Goal: Communication & Community: Answer question/provide support

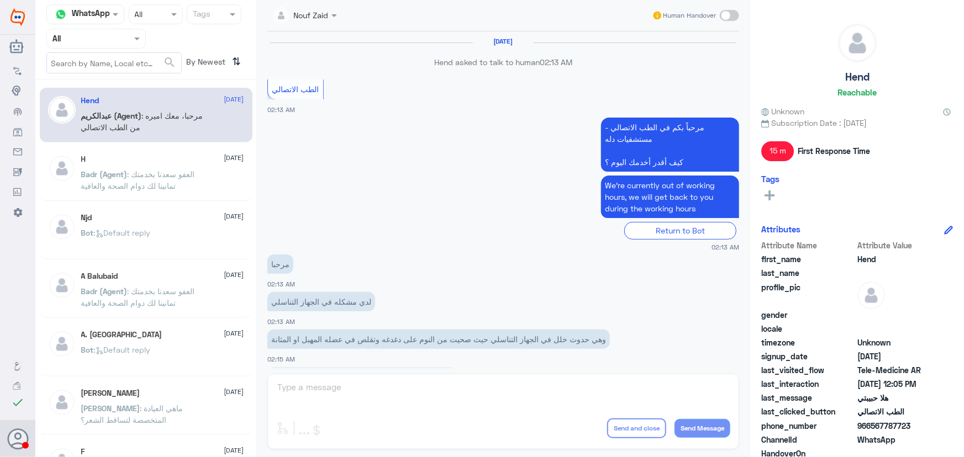
scroll to position [502, 0]
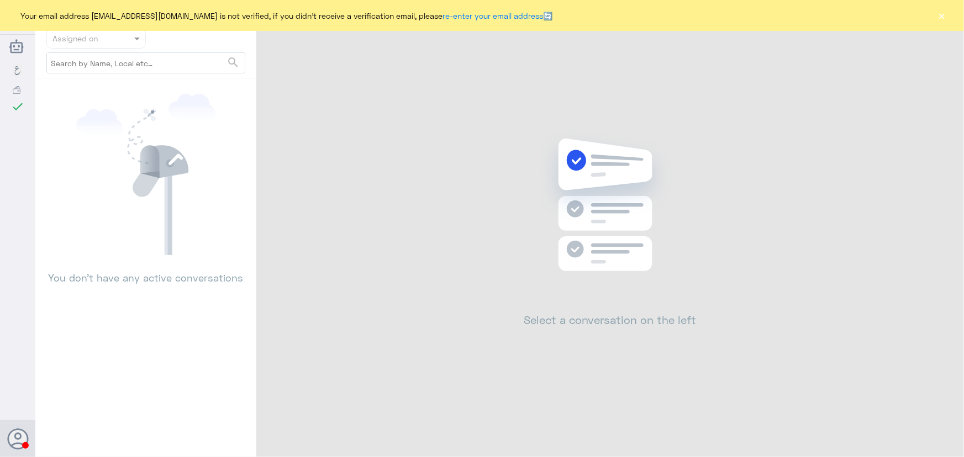
click at [946, 13] on button "×" at bounding box center [941, 15] width 11 height 11
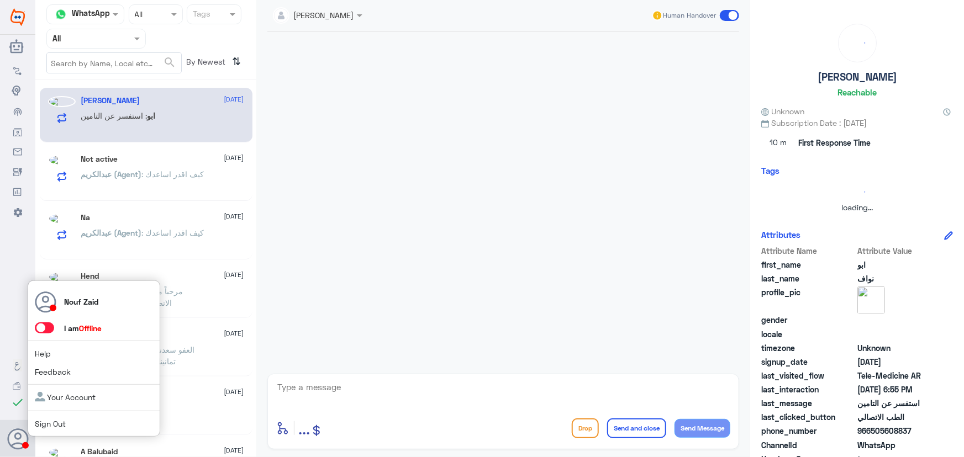
click at [52, 328] on span at bounding box center [49, 329] width 29 height 12
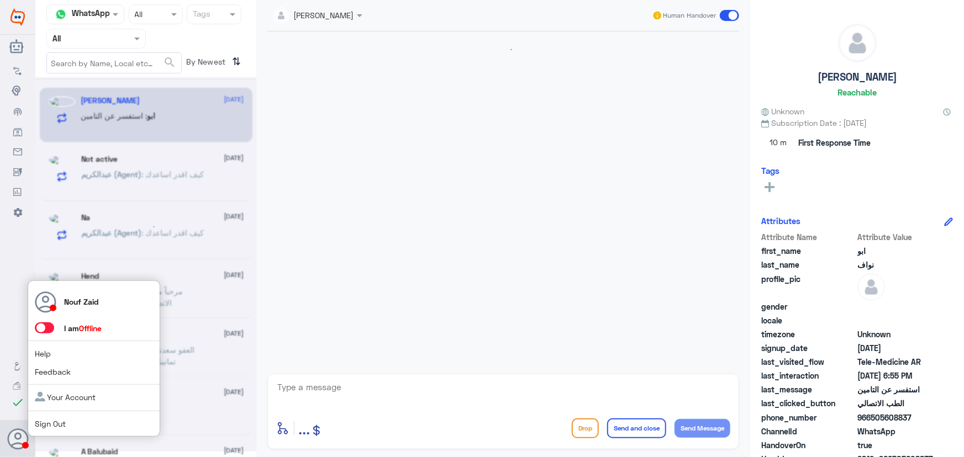
click at [50, 329] on span at bounding box center [44, 328] width 19 height 11
click at [0, 0] on input "checkbox" at bounding box center [0, 0] width 0 height 0
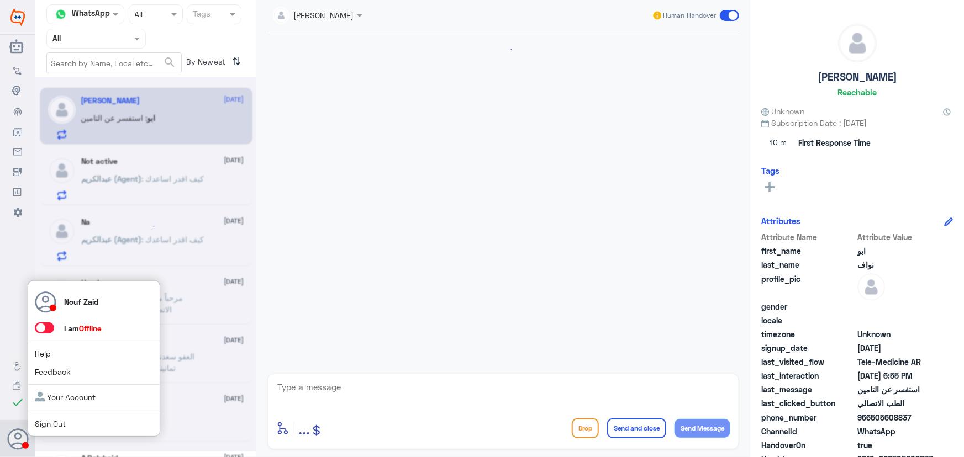
scroll to position [49, 0]
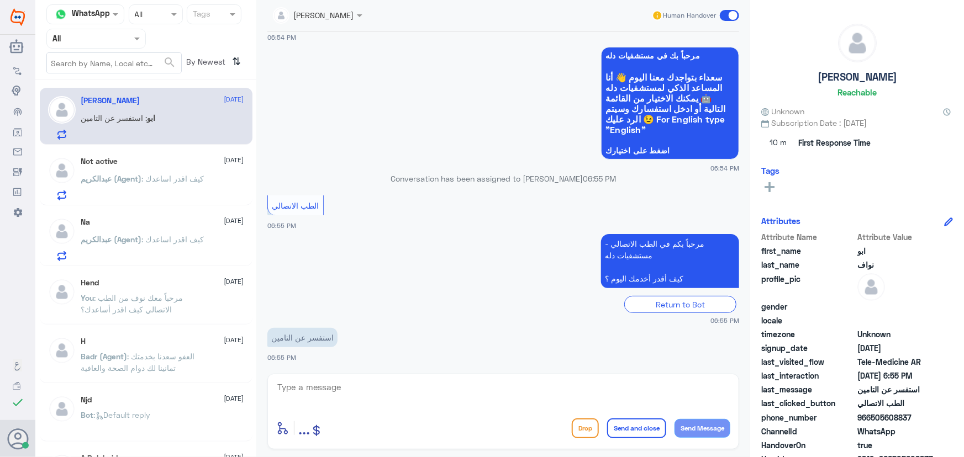
click at [282, 292] on app-msgs-text at bounding box center [503, 292] width 472 height 1
click at [337, 391] on textarea at bounding box center [503, 393] width 454 height 27
paste textarea "مرحباً معك نوف من الطب الاتصالي كيف اقدر أساعدك؟"
type textarea "مرحباً معك نوف من الطب الاتصالي كيف اقدر أساعدك؟"
drag, startPoint x: 692, startPoint y: 431, endPoint x: 502, endPoint y: 392, distance: 194.0
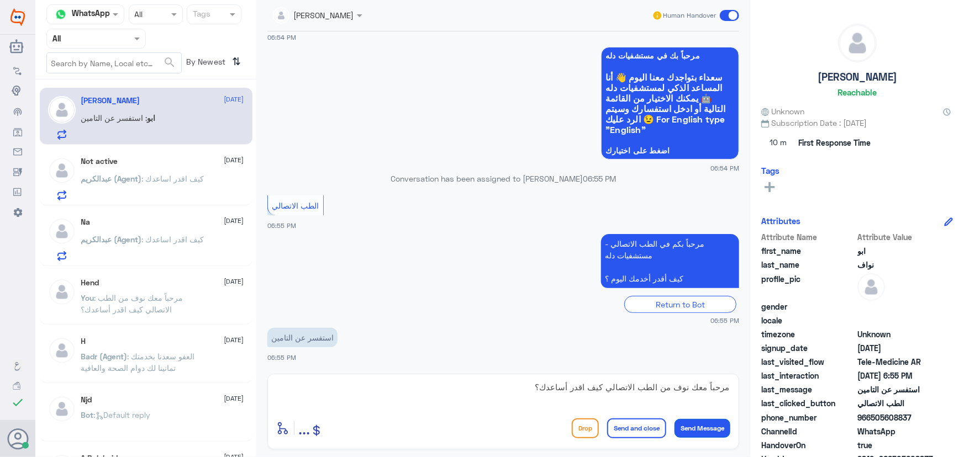
click at [691, 429] on button "Send Message" at bounding box center [702, 428] width 56 height 19
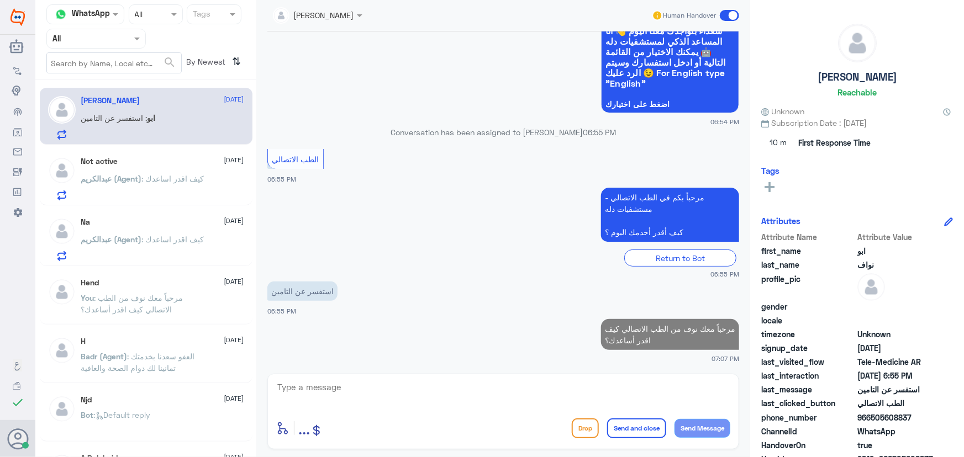
click at [172, 187] on p "عبدالكريم (Agent) : كيف اقدر اساعدك" at bounding box center [142, 187] width 123 height 28
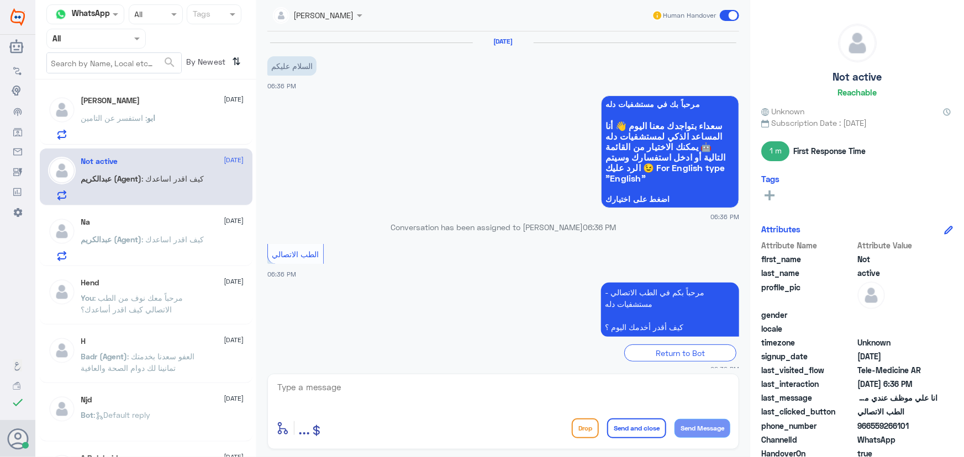
scroll to position [139, 0]
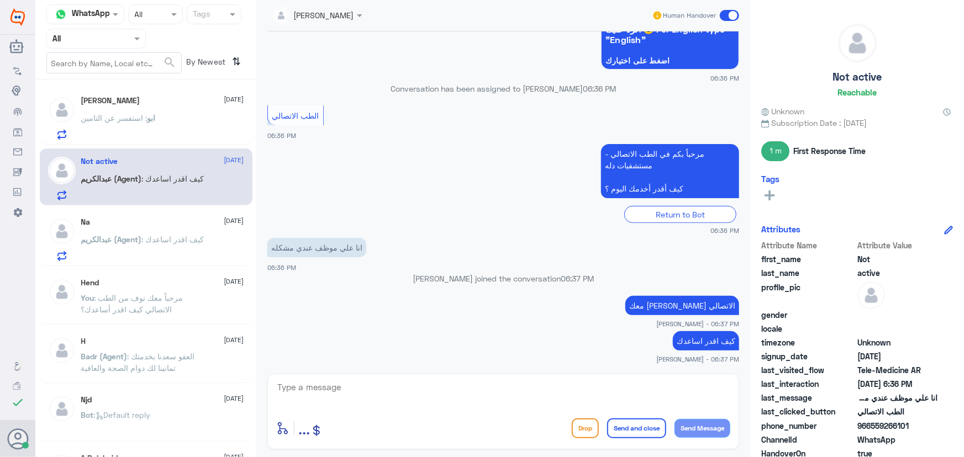
click at [144, 218] on div "Na 6 October" at bounding box center [162, 222] width 163 height 9
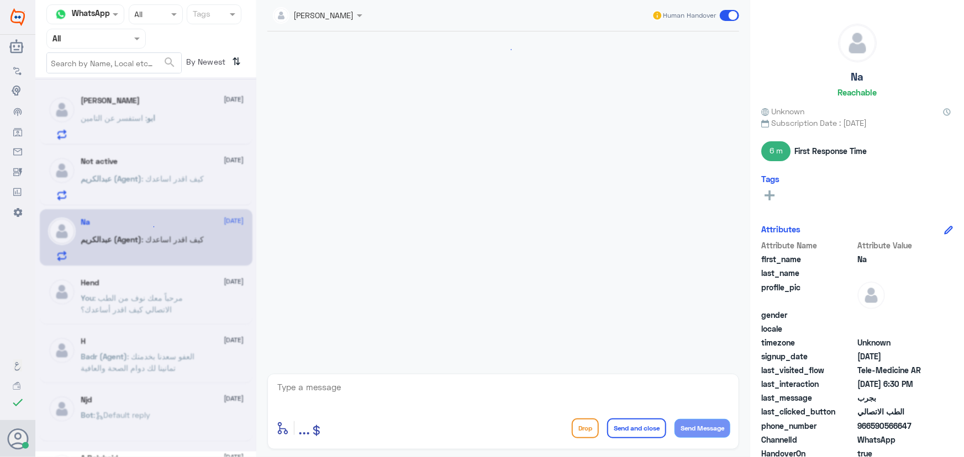
scroll to position [610, 0]
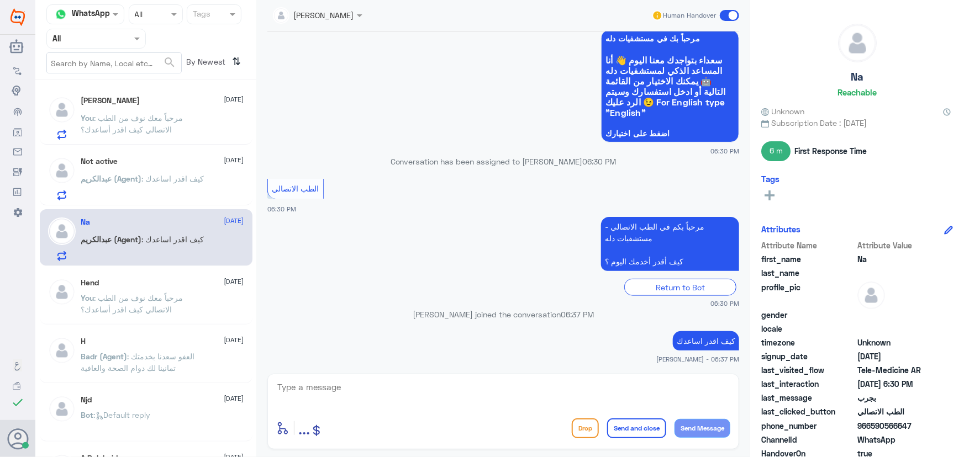
click at [152, 135] on p "You : مرحباً معك نوف من الطب الاتصالي كيف اقدر أساعدك؟" at bounding box center [143, 126] width 124 height 28
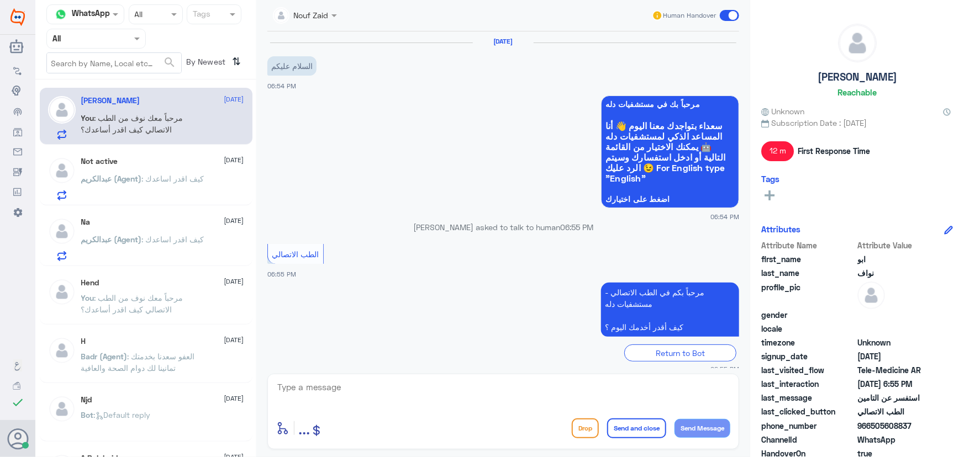
scroll to position [115, 0]
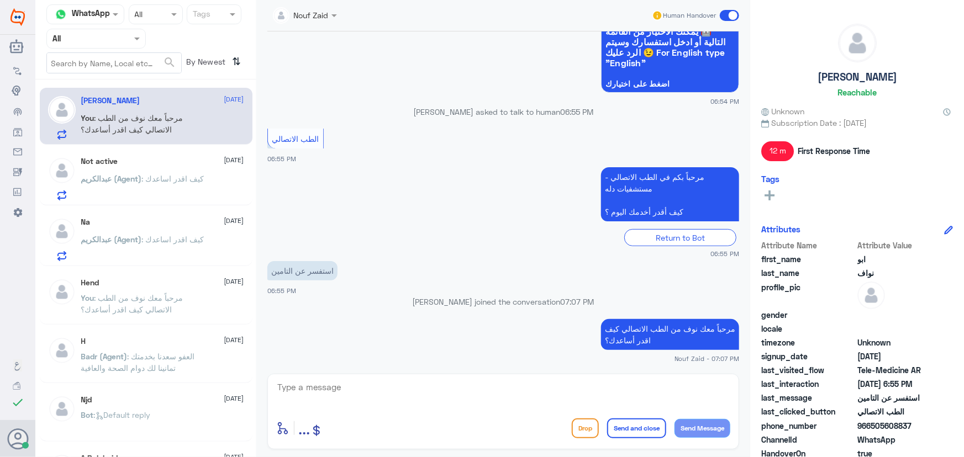
drag, startPoint x: 870, startPoint y: 427, endPoint x: 922, endPoint y: 426, distance: 51.9
click at [922, 426] on span "966505608837" at bounding box center [897, 426] width 80 height 12
copy span "505608837"
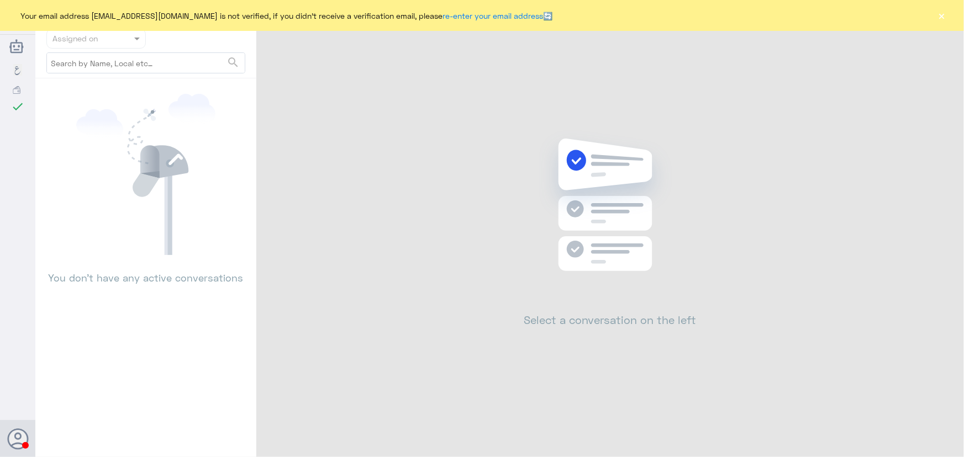
click at [936, 13] on button "×" at bounding box center [941, 15] width 11 height 11
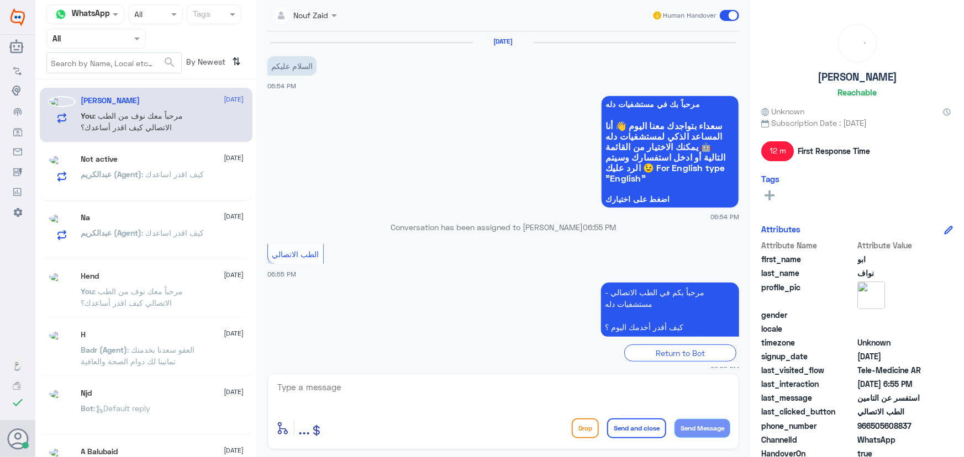
scroll to position [115, 0]
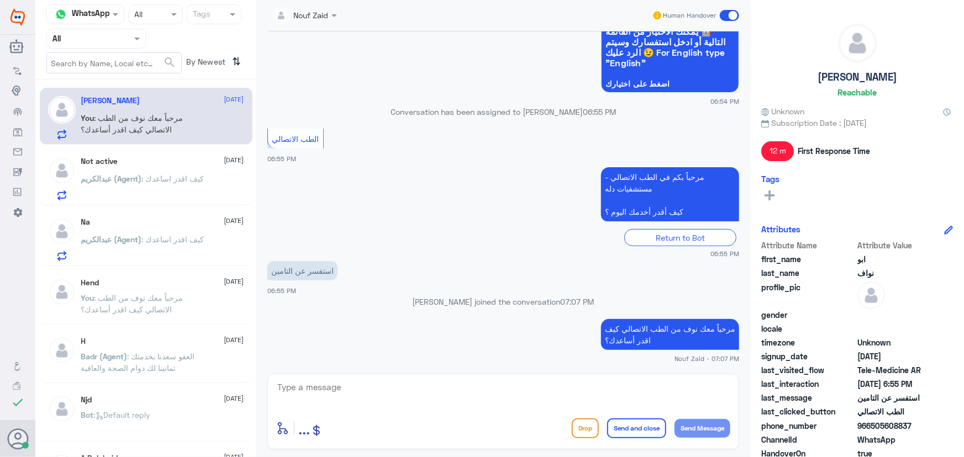
click at [466, 259] on div "استفسر عن التامين 06:55 PM" at bounding box center [503, 277] width 472 height 38
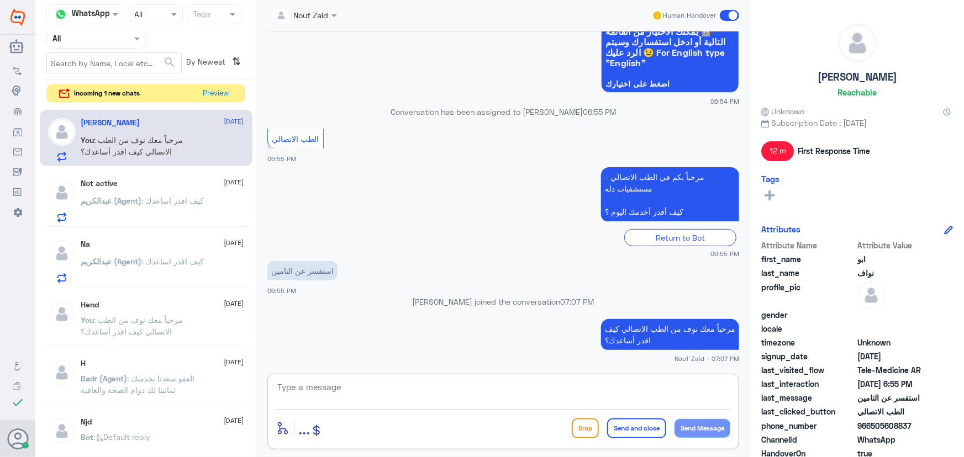
click at [387, 391] on textarea at bounding box center [503, 393] width 454 height 27
click at [351, 380] on textarea at bounding box center [503, 393] width 454 height 27
click at [212, 91] on button "Preview" at bounding box center [216, 92] width 34 height 17
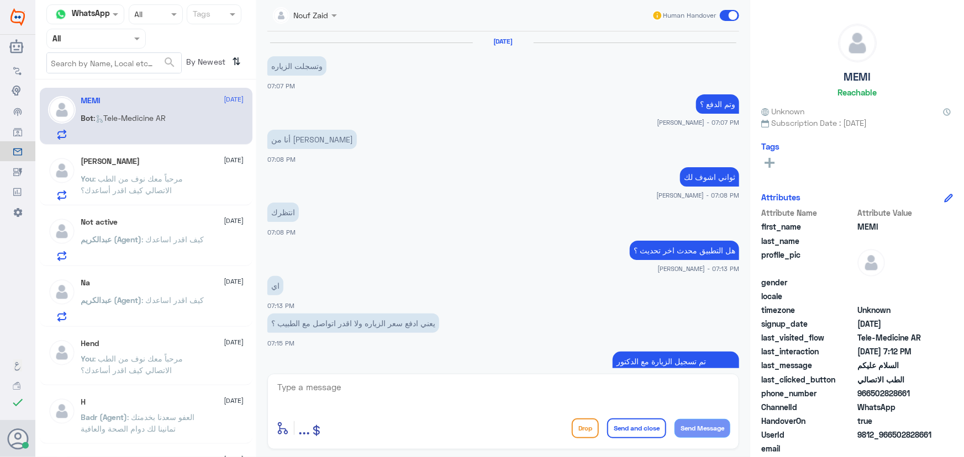
scroll to position [536, 0]
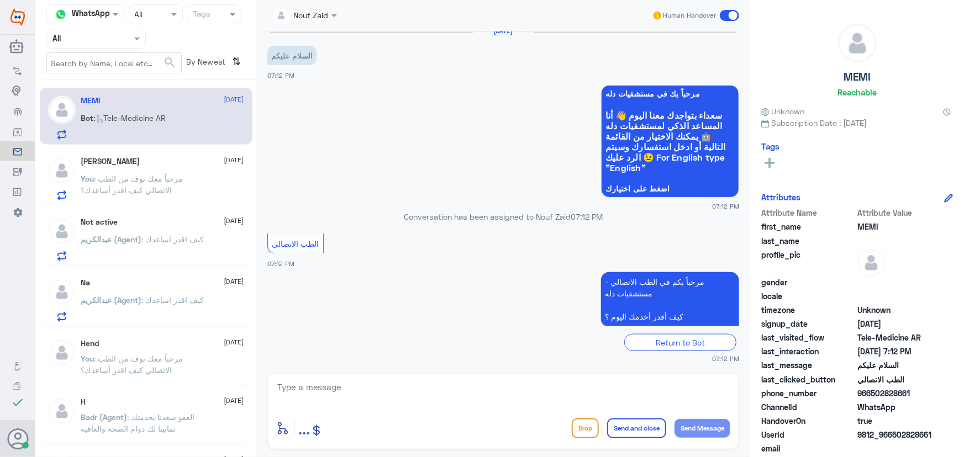
click at [416, 381] on textarea at bounding box center [503, 393] width 454 height 27
paste textarea "مرحباً معك نوف من الطب الاتصالي كيف اقدر أساعدك؟"
type textarea "مرحباً معك نوف من الطب الاتصالي كيف اقدر أساعدك؟"
click at [700, 434] on button "Send Message" at bounding box center [702, 428] width 56 height 19
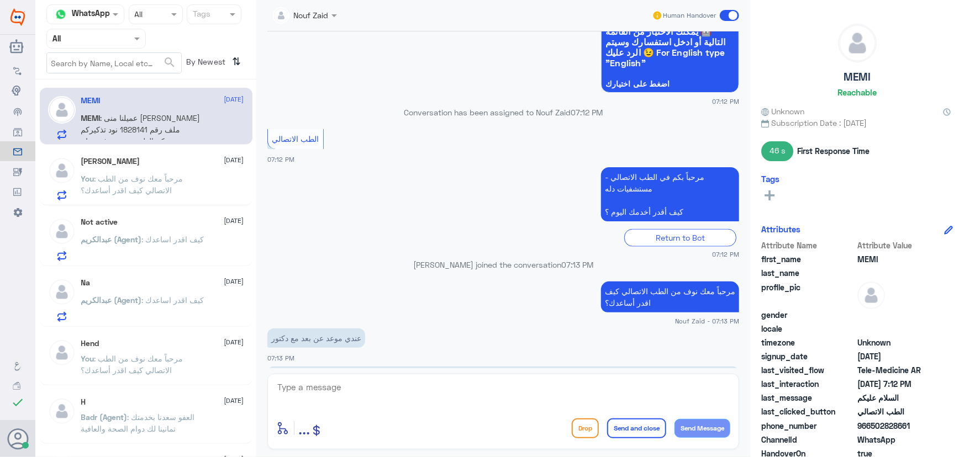
scroll to position [693, 0]
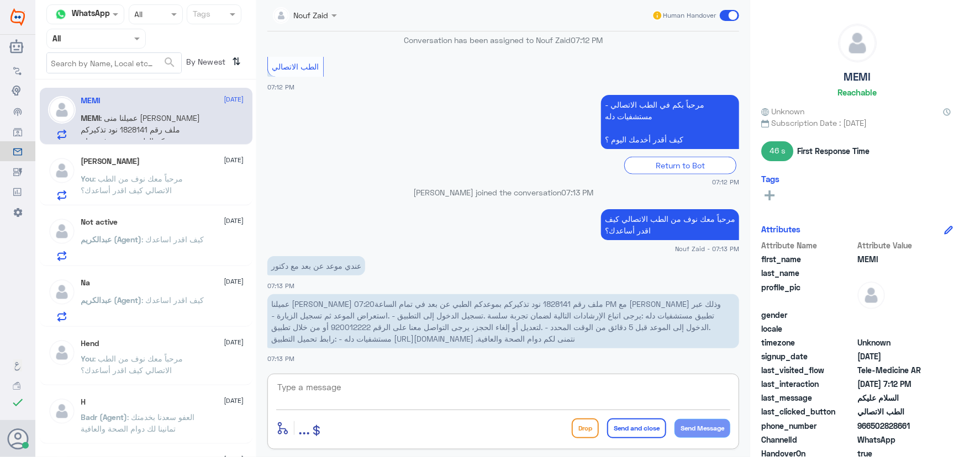
drag, startPoint x: 367, startPoint y: 391, endPoint x: 376, endPoint y: 376, distance: 17.5
click at [374, 377] on div "enter flow name ... Drop Send and close Send Message" at bounding box center [503, 412] width 472 height 76
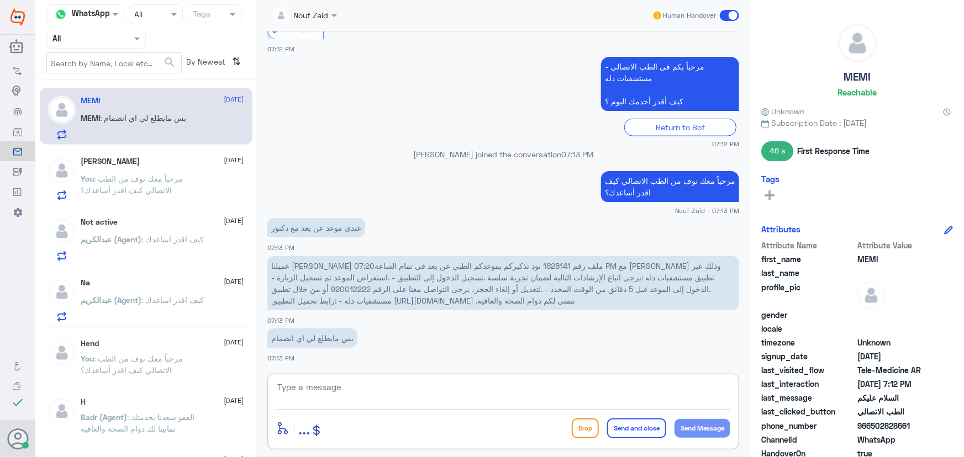
drag, startPoint x: 472, startPoint y: 385, endPoint x: 459, endPoint y: 392, distance: 14.3
click at [461, 390] on textarea at bounding box center [503, 393] width 454 height 27
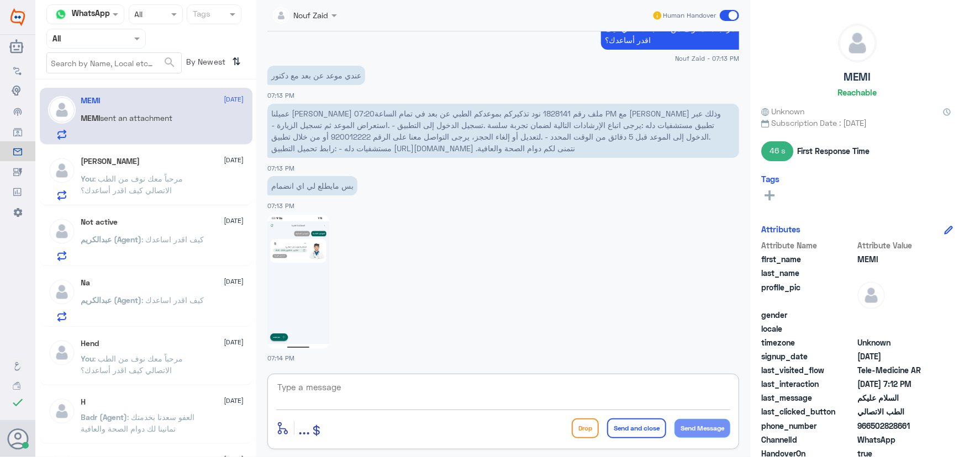
scroll to position [921, 0]
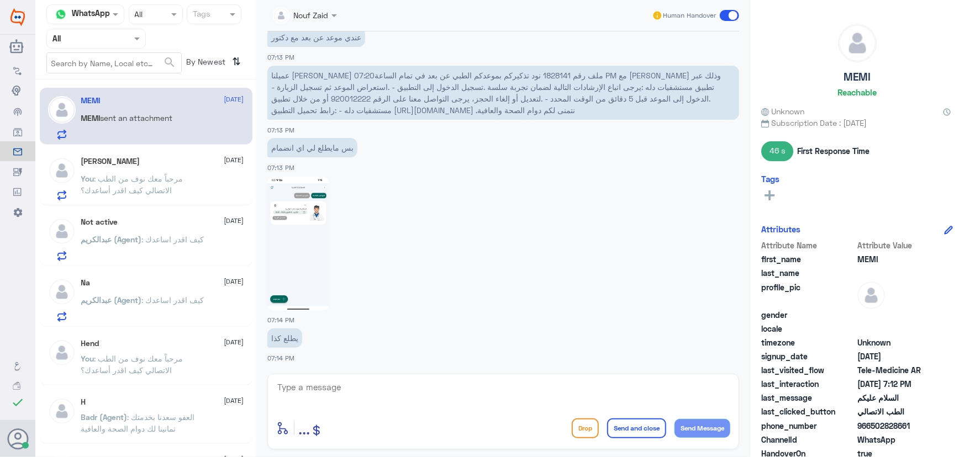
click at [282, 235] on img at bounding box center [298, 244] width 62 height 134
click at [465, 377] on div "enter flow name ... Drop Send and close Send Message" at bounding box center [503, 412] width 472 height 76
type textarea "هل تم تحديث التطبيق؟"
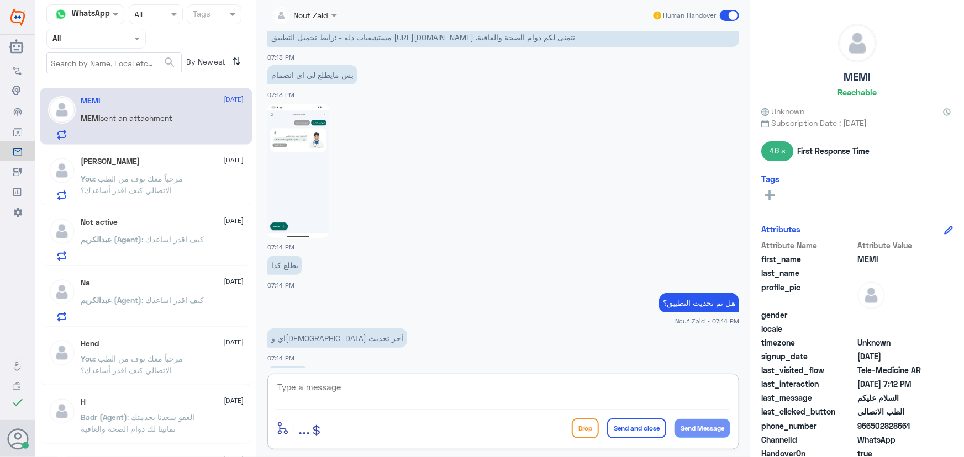
scroll to position [1107, 0]
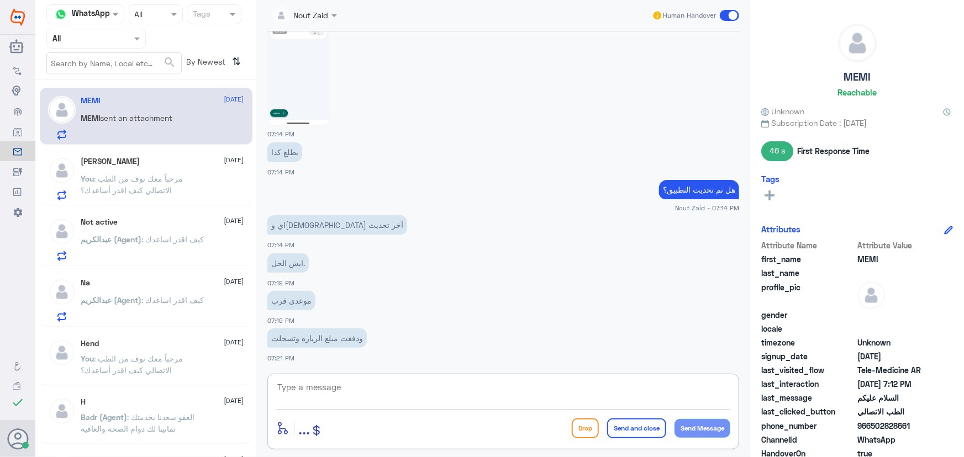
click at [358, 374] on div "enter flow name ... Drop Send and close Send Message" at bounding box center [503, 412] width 472 height 76
click at [362, 380] on textarea at bounding box center [503, 393] width 454 height 27
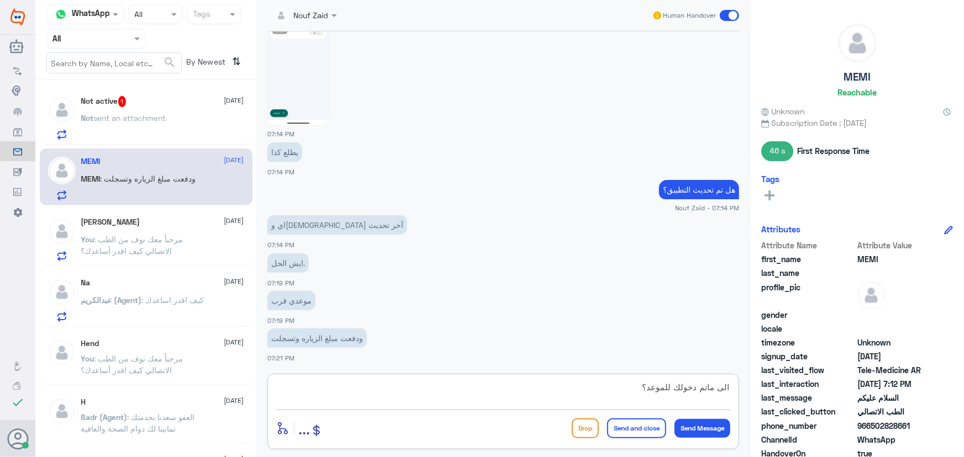
click at [719, 395] on textarea "الى ماتم دخولك للموعد؟" at bounding box center [503, 393] width 454 height 27
click at [693, 388] on textarea "الى الان ماتم دخولك للموعد؟" at bounding box center [503, 393] width 454 height 27
type textarea "الى الان ما تم دخولك للموعد؟"
click at [712, 433] on button "Send Message" at bounding box center [702, 428] width 56 height 19
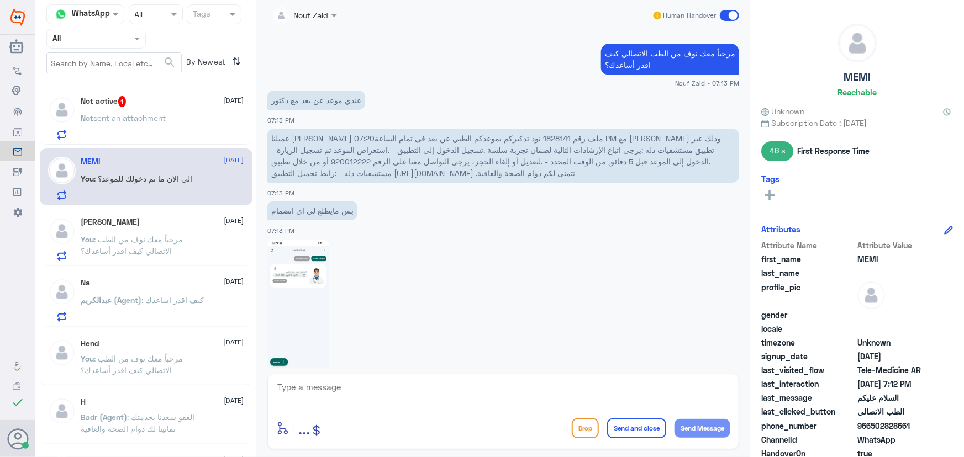
scroll to position [841, 0]
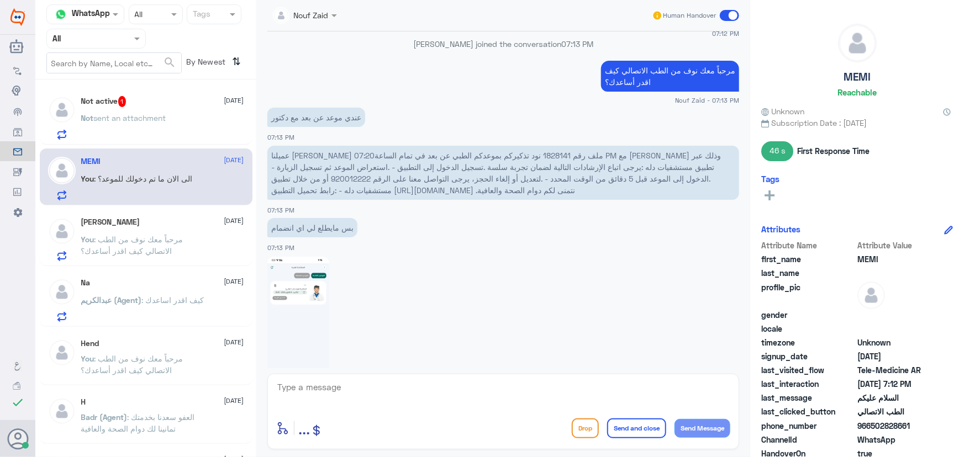
click at [163, 108] on div "Not active 1 6 October Not sent an attachment" at bounding box center [162, 118] width 163 height 44
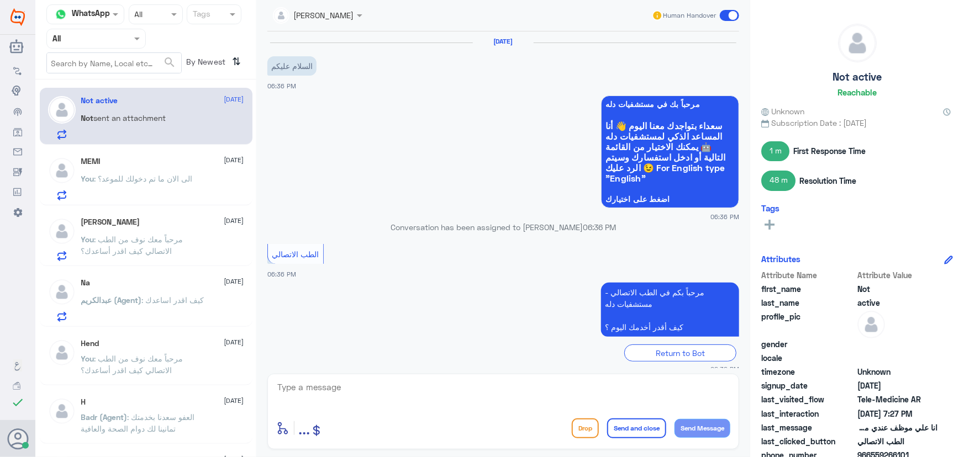
scroll to position [326, 0]
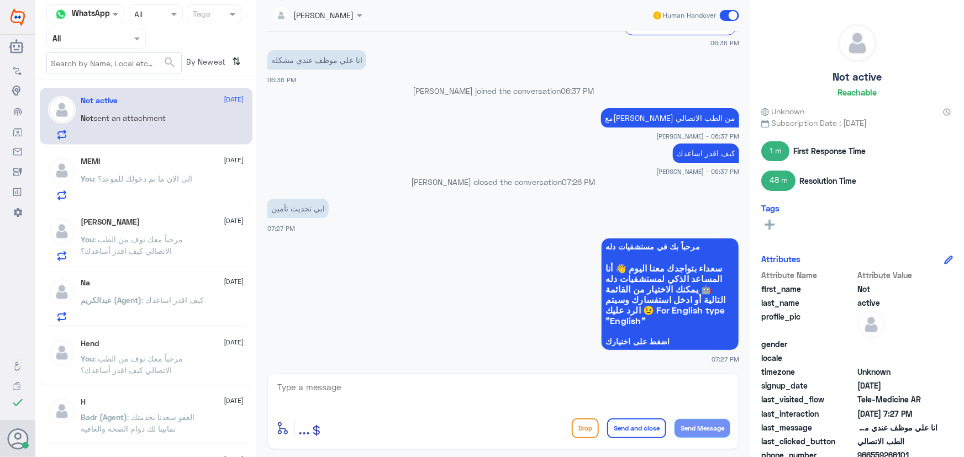
click at [122, 182] on p "You : الى الان ما تم دخولك للموعد؟" at bounding box center [137, 187] width 112 height 28
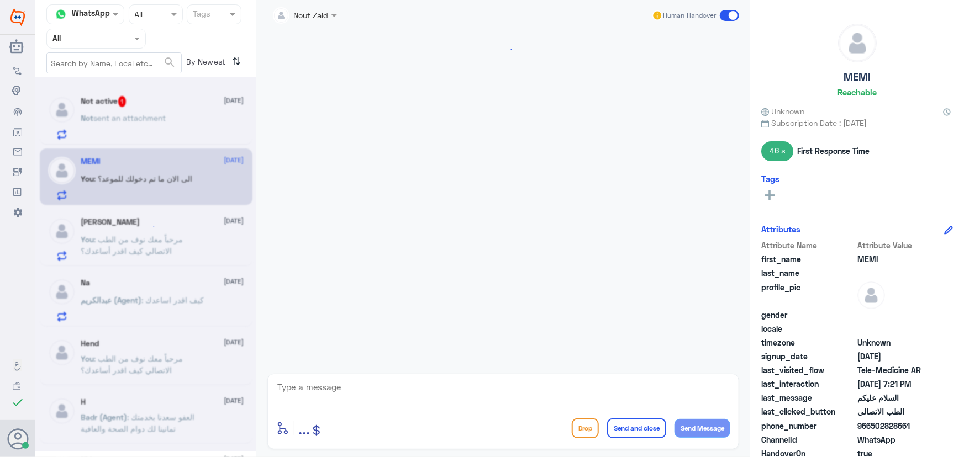
scroll to position [678, 0]
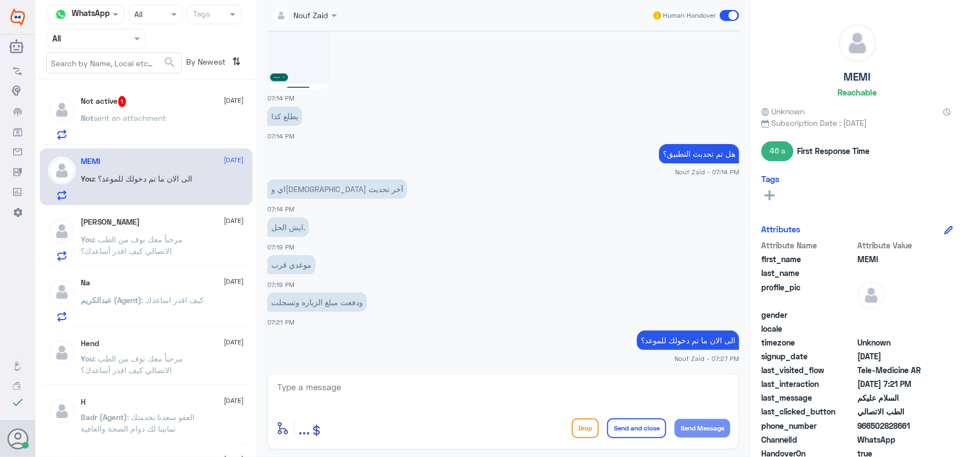
click at [160, 184] on p "You : الى الان ما تم دخولك للموعد؟" at bounding box center [137, 187] width 112 height 28
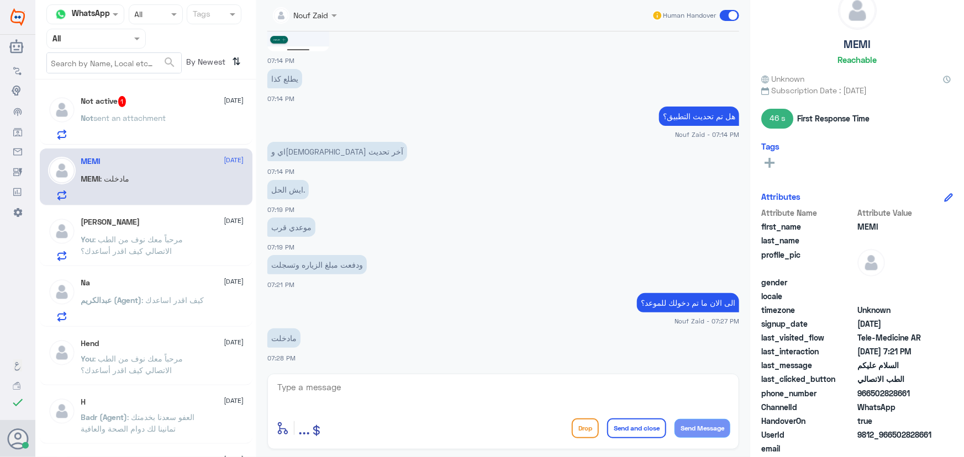
scroll to position [50, 0]
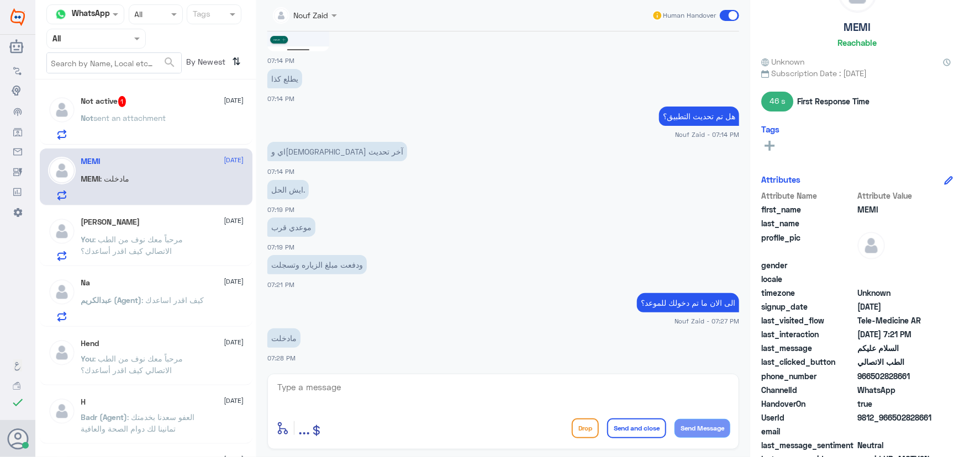
drag, startPoint x: 871, startPoint y: 374, endPoint x: 938, endPoint y: 375, distance: 66.8
click at [938, 375] on div "phone_number 966502828661" at bounding box center [857, 378] width 192 height 14
copy span "502828661"
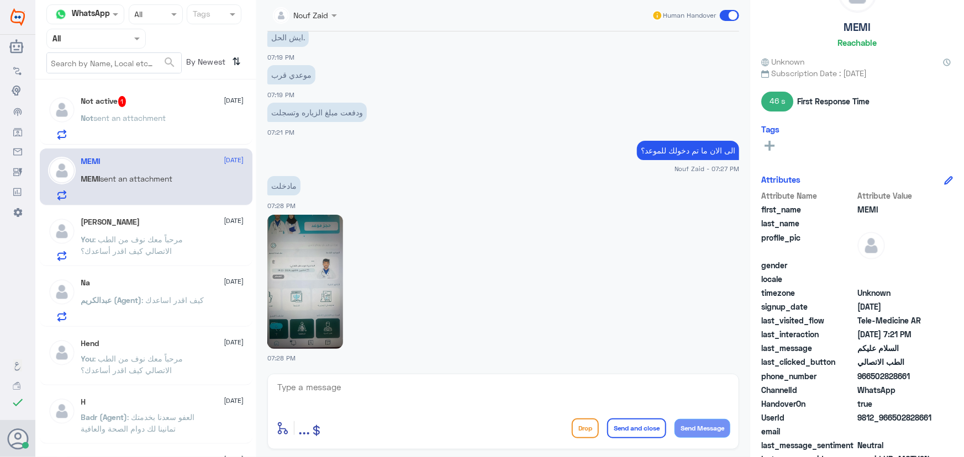
click at [290, 314] on img at bounding box center [305, 282] width 76 height 134
click at [414, 387] on textarea at bounding box center [503, 393] width 454 height 27
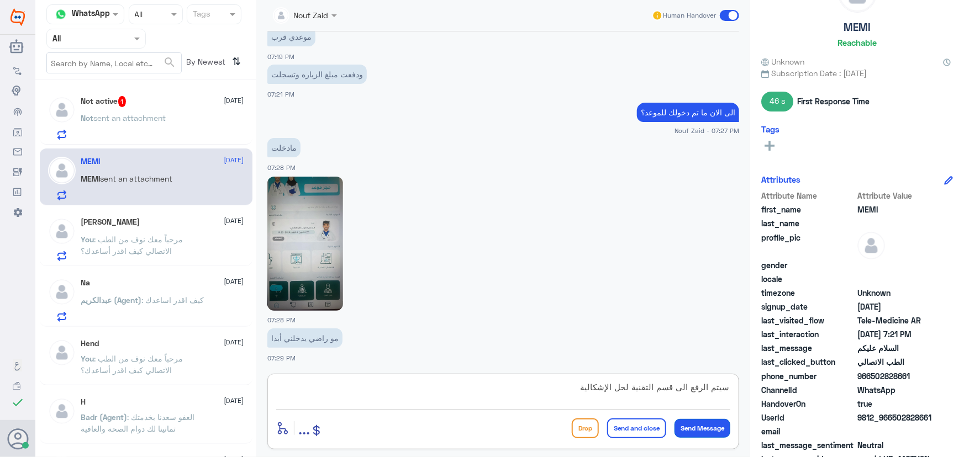
type textarea "سيتم الرفع الى قسم التقنية لحل الإشكالية"
click at [698, 426] on button "Send Message" at bounding box center [702, 428] width 56 height 19
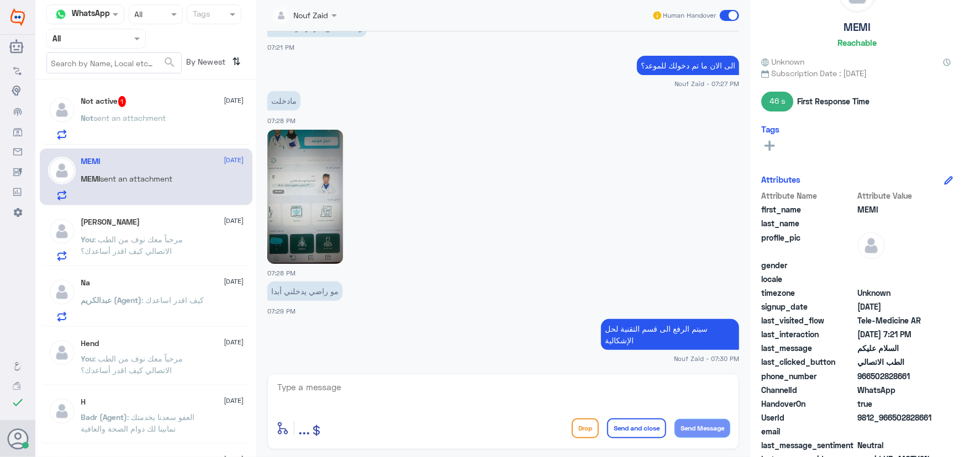
click at [188, 121] on div "Not sent an attachment" at bounding box center [162, 127] width 163 height 25
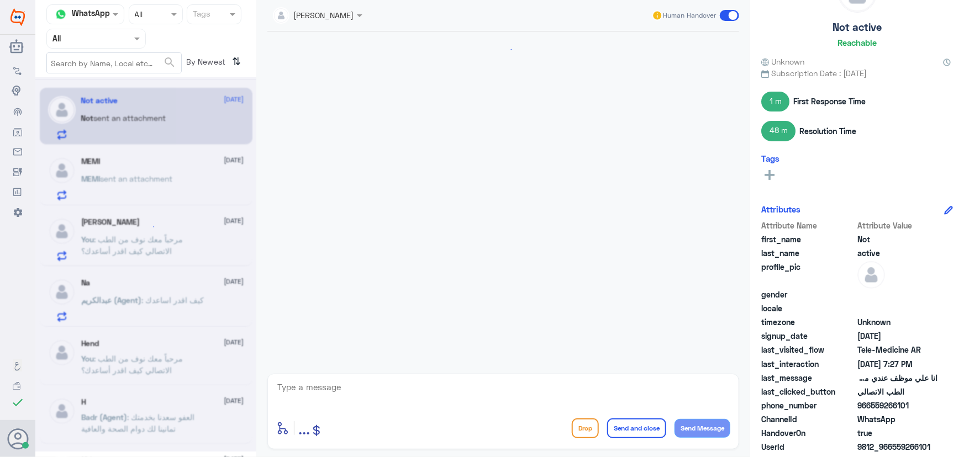
scroll to position [326, 0]
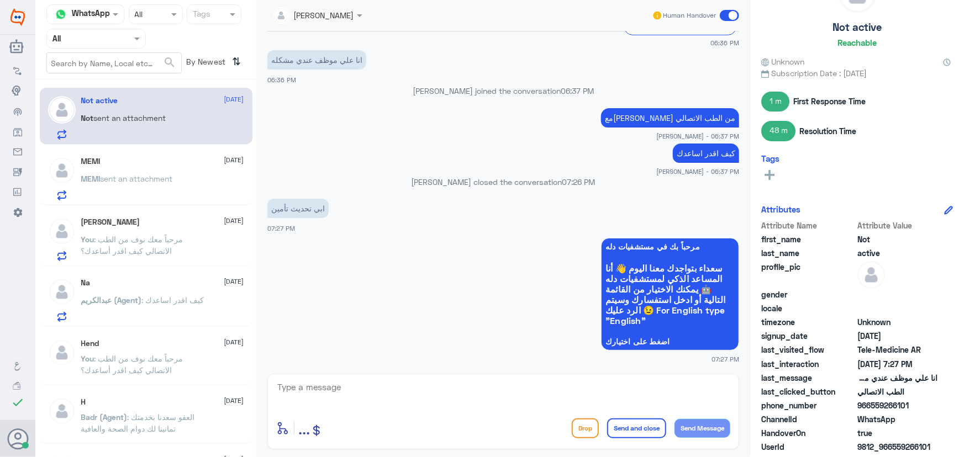
click at [179, 170] on div "MEMI 6 October MEMI sent an attachment" at bounding box center [162, 179] width 163 height 44
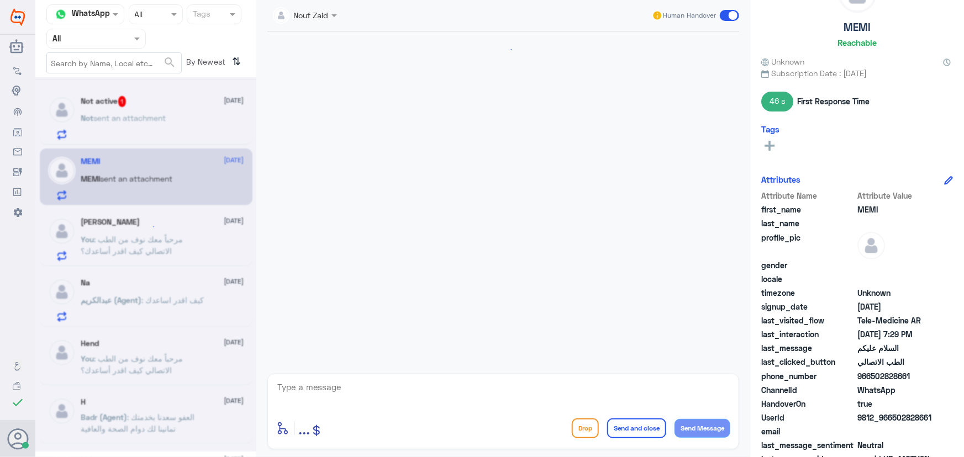
scroll to position [786, 0]
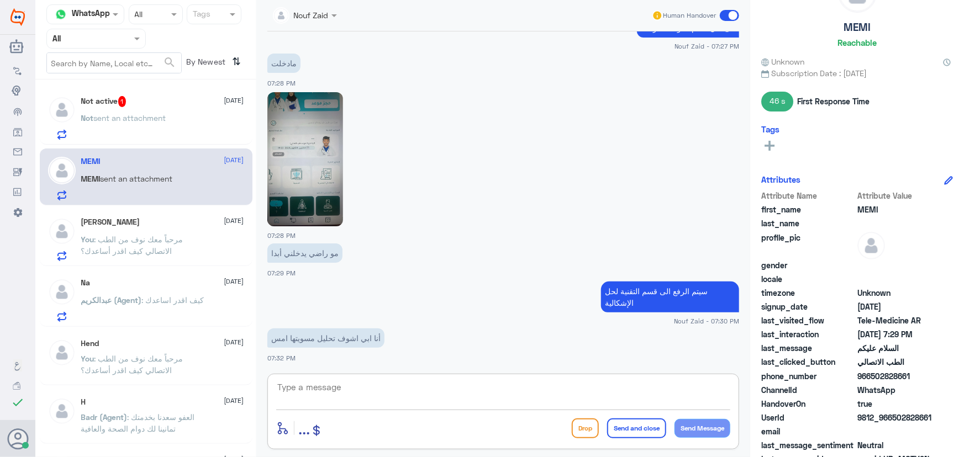
click at [385, 385] on textarea at bounding box center [503, 393] width 454 height 27
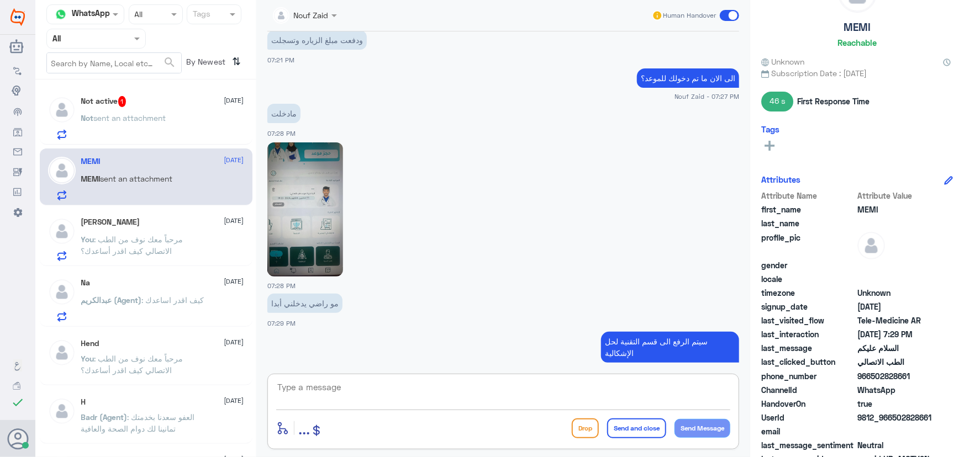
scroll to position [823, 0]
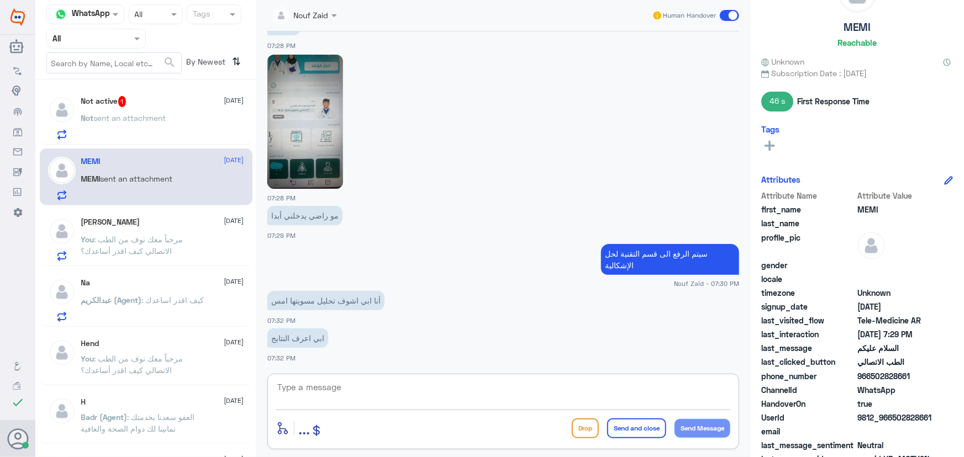
click at [360, 392] on textarea at bounding box center [503, 393] width 454 height 27
click at [362, 381] on textarea at bounding box center [503, 393] width 454 height 27
click at [272, 113] on img at bounding box center [305, 122] width 76 height 134
click at [348, 392] on textarea at bounding box center [503, 393] width 454 height 27
click at [421, 390] on textarea at bounding box center [503, 393] width 454 height 27
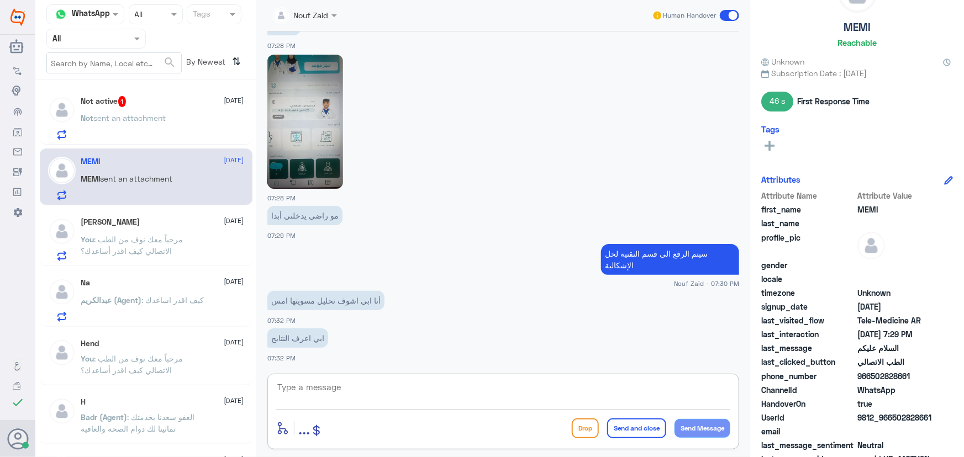
type textarea "S"
type textarea "سيتم التواصل معك الان من قبل الطبيب، سعدنا بخدمتك"
click at [634, 427] on button "Send and close" at bounding box center [636, 429] width 59 height 20
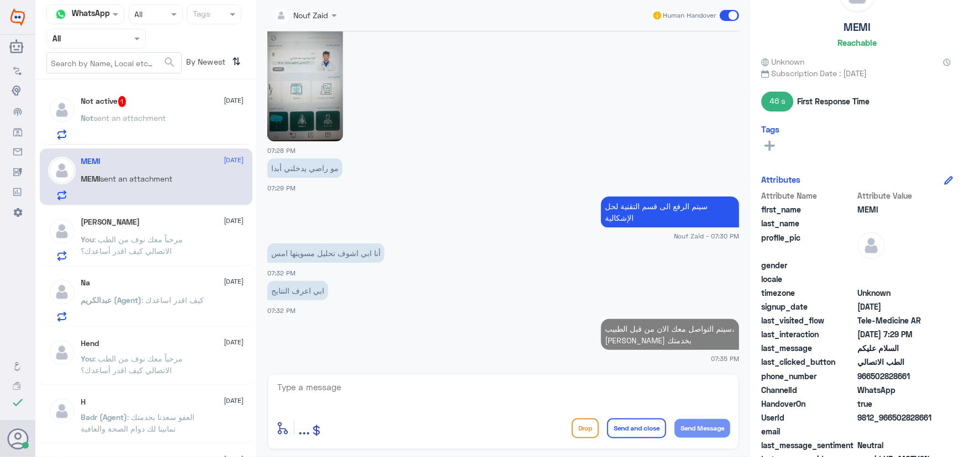
scroll to position [868, 0]
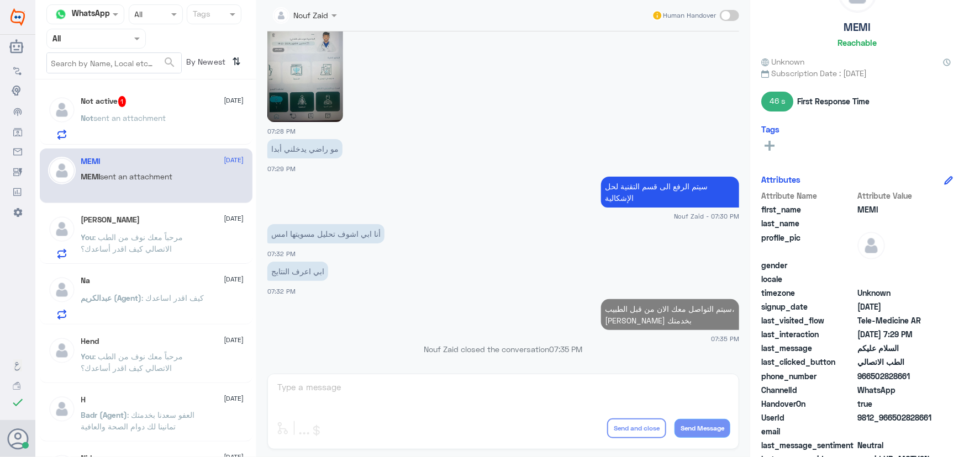
click at [169, 113] on div "Not active 1 6 October Not sent an attachment" at bounding box center [162, 118] width 163 height 44
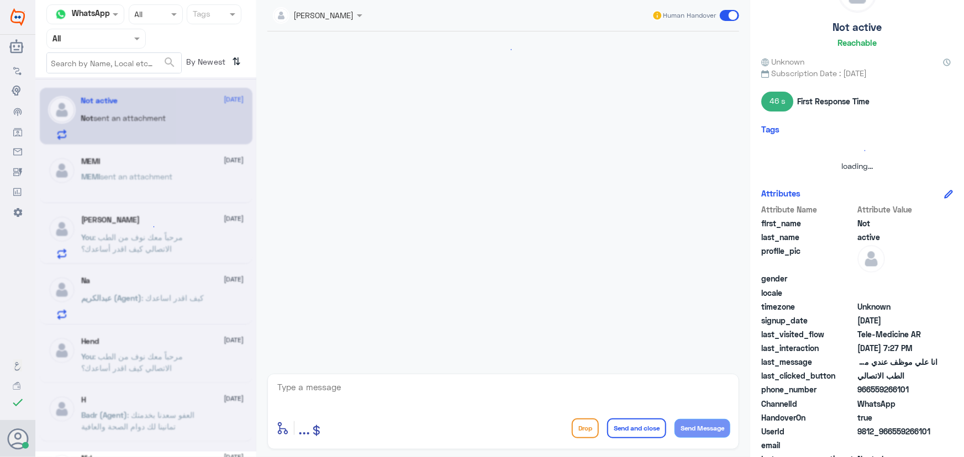
scroll to position [326, 0]
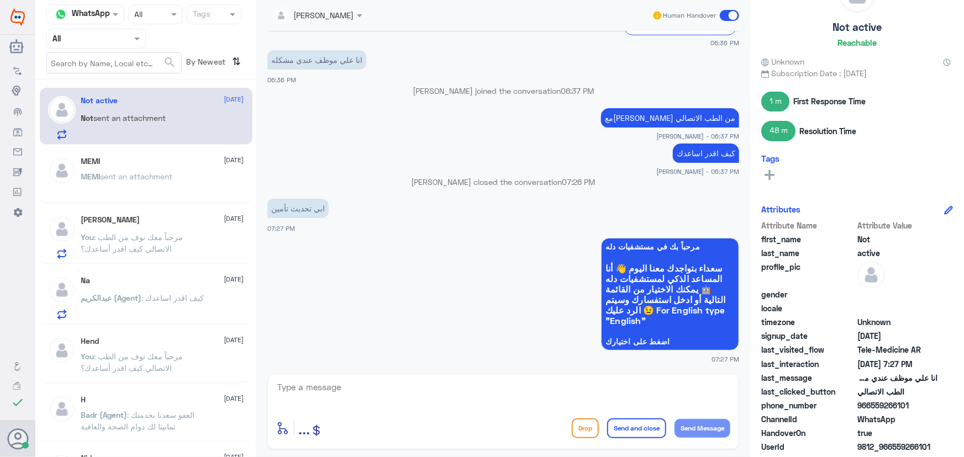
click at [112, 172] on p "MEMI sent an attachment" at bounding box center [127, 185] width 92 height 28
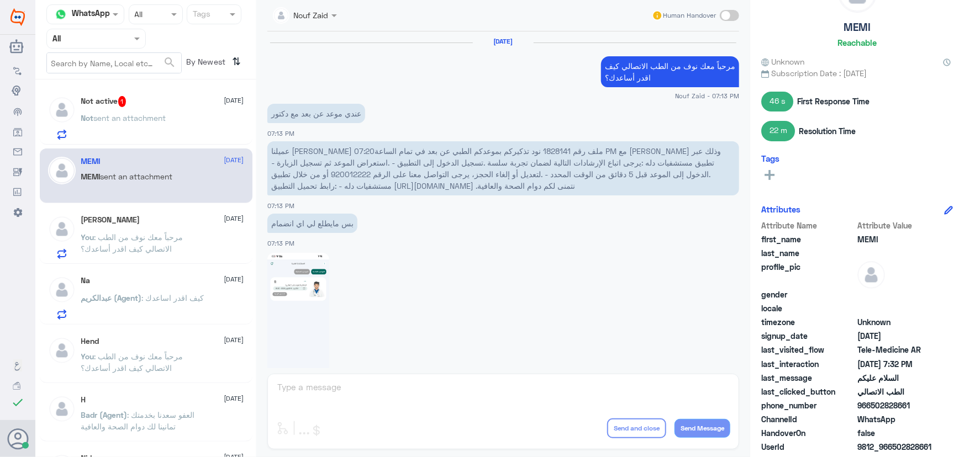
scroll to position [715, 0]
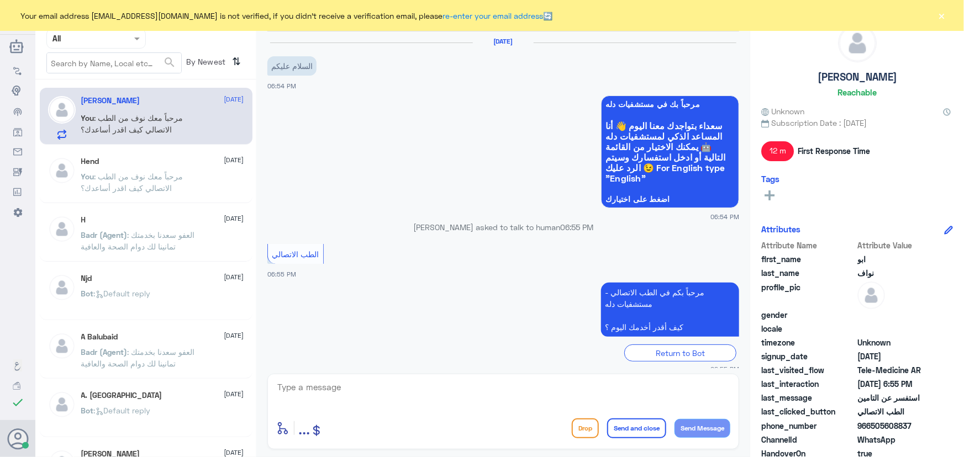
click at [944, 18] on button "×" at bounding box center [941, 15] width 11 height 11
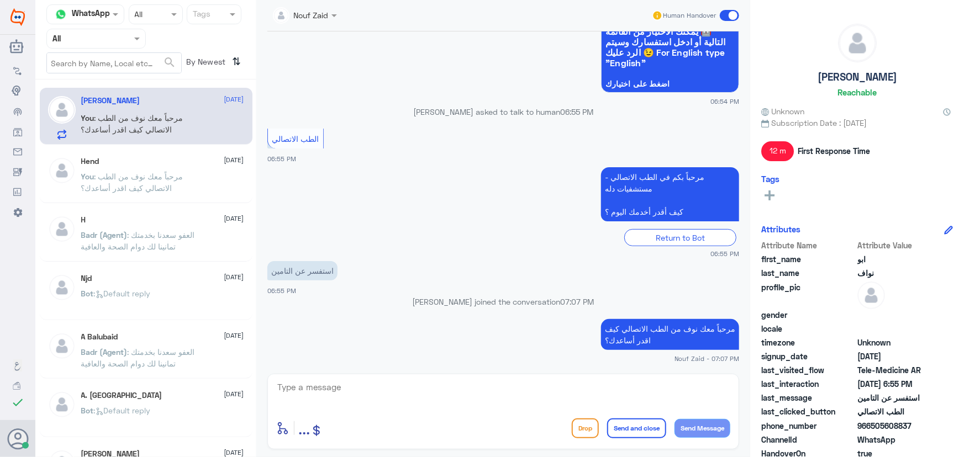
click at [729, 14] on span at bounding box center [729, 15] width 19 height 11
click at [0, 0] on input "checkbox" at bounding box center [0, 0] width 0 height 0
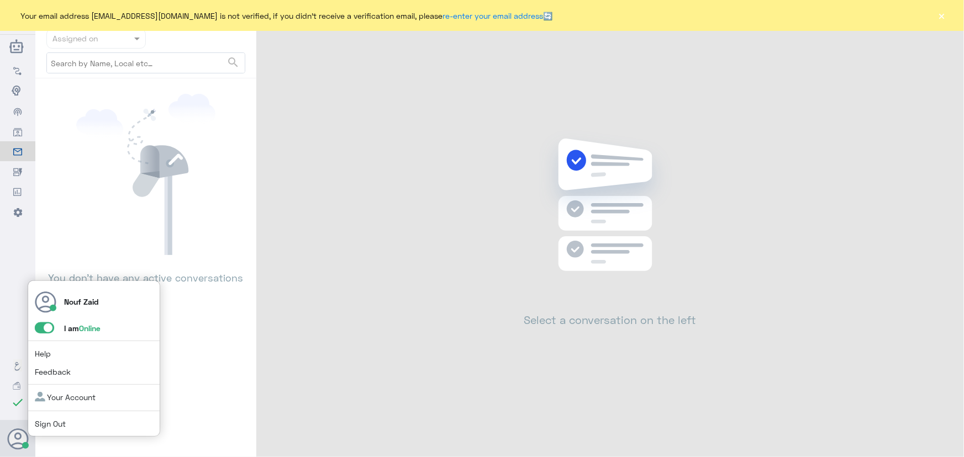
click at [48, 328] on span at bounding box center [44, 328] width 19 height 11
click at [0, 0] on input "checkbox" at bounding box center [0, 0] width 0 height 0
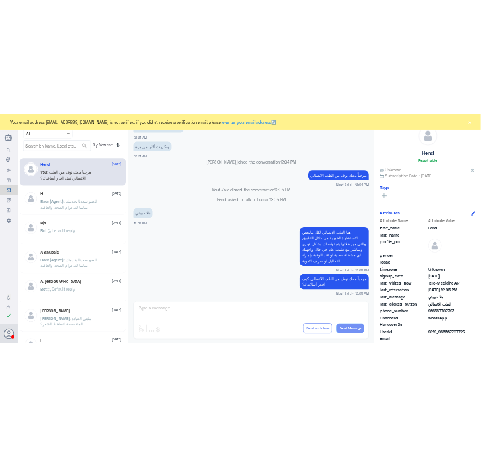
scroll to position [514, 0]
